Goal: Task Accomplishment & Management: Complete application form

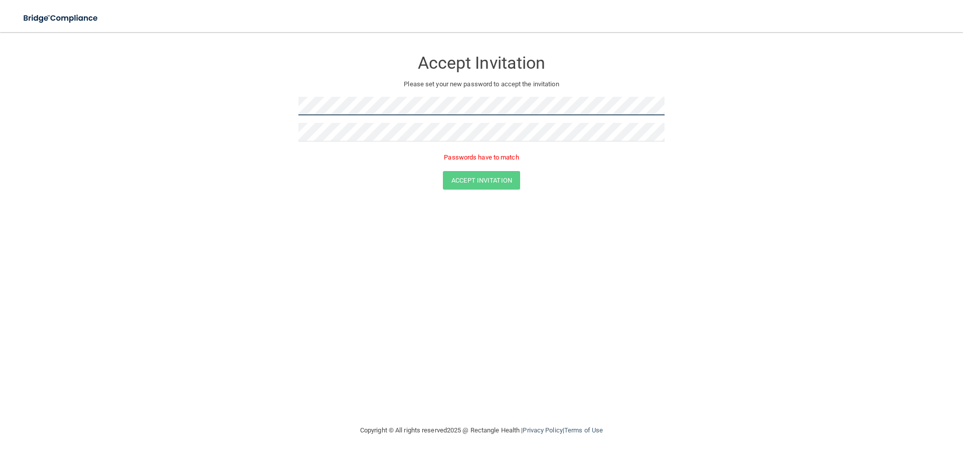
click at [189, 111] on form "Accept Invitation Please set your new password to accept the invitation Passwor…" at bounding box center [481, 121] width 923 height 159
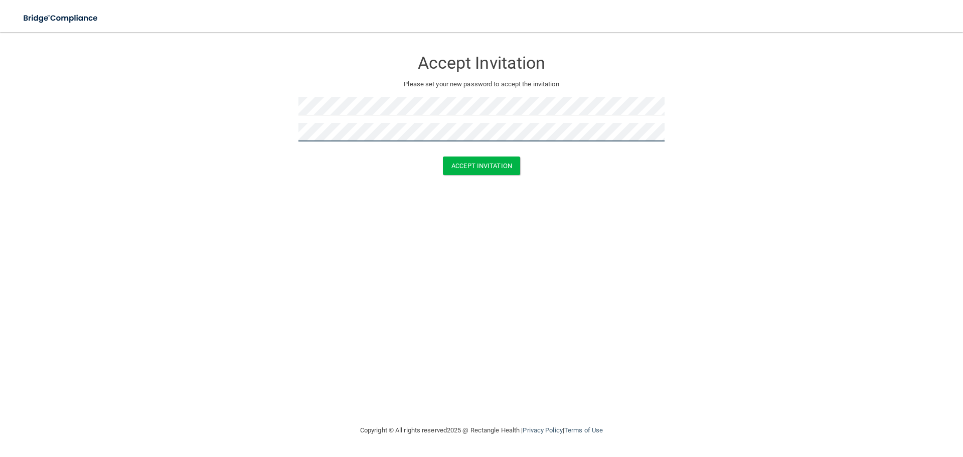
click at [443, 156] on button "Accept Invitation" at bounding box center [481, 165] width 77 height 19
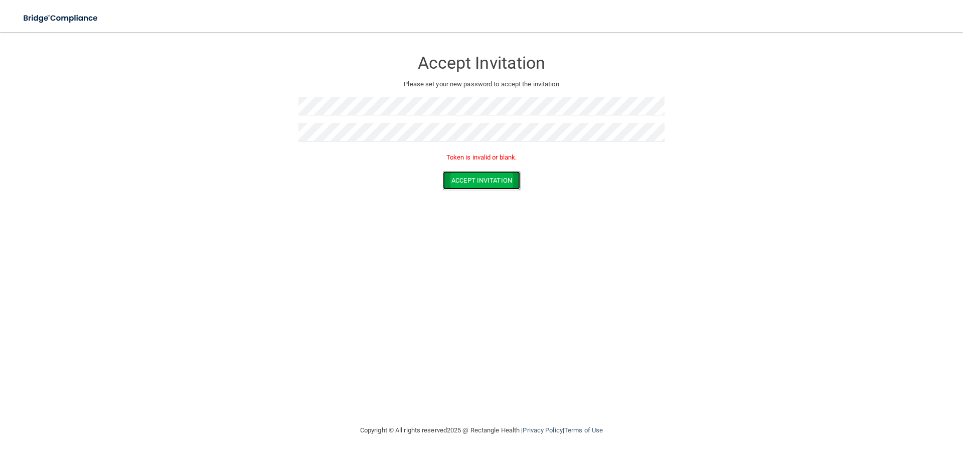
click at [457, 181] on button "Accept Invitation" at bounding box center [481, 180] width 77 height 19
click at [238, 110] on form "Accept Invitation Please set your new password to accept the invitation Token i…" at bounding box center [481, 121] width 923 height 159
click at [253, 132] on form "Accept Invitation Please set your new password to accept the invitation Token i…" at bounding box center [481, 121] width 923 height 159
click at [493, 179] on button "Accept Invitation" at bounding box center [481, 180] width 77 height 19
click at [151, 210] on div "Accept Invitation Please set your new password to accept the invitation Token i…" at bounding box center [481, 228] width 923 height 372
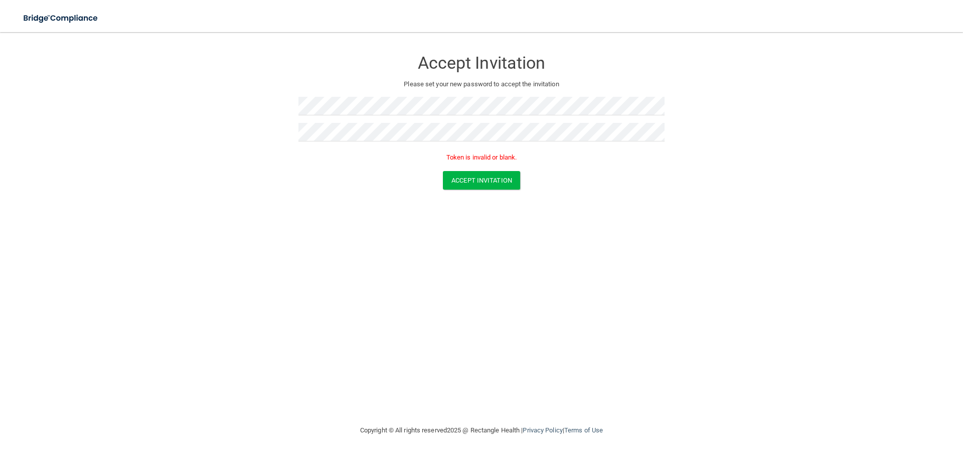
drag, startPoint x: 288, startPoint y: 183, endPoint x: 176, endPoint y: 92, distance: 144.3
click at [285, 181] on div "Accept Invitation" at bounding box center [482, 180] width 938 height 19
